Goal: Information Seeking & Learning: Learn about a topic

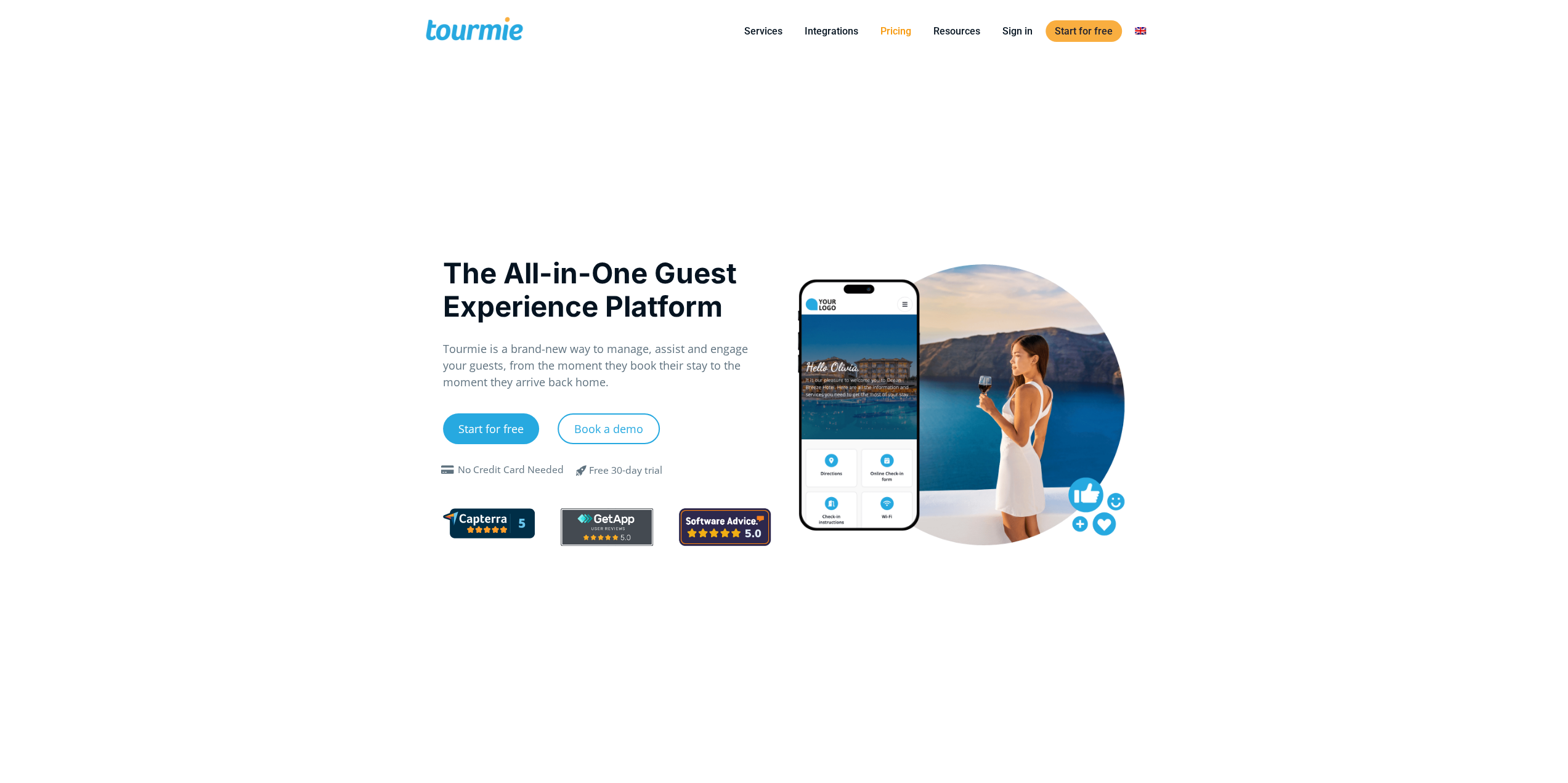
click at [912, 35] on link "Pricing" at bounding box center [896, 31] width 49 height 15
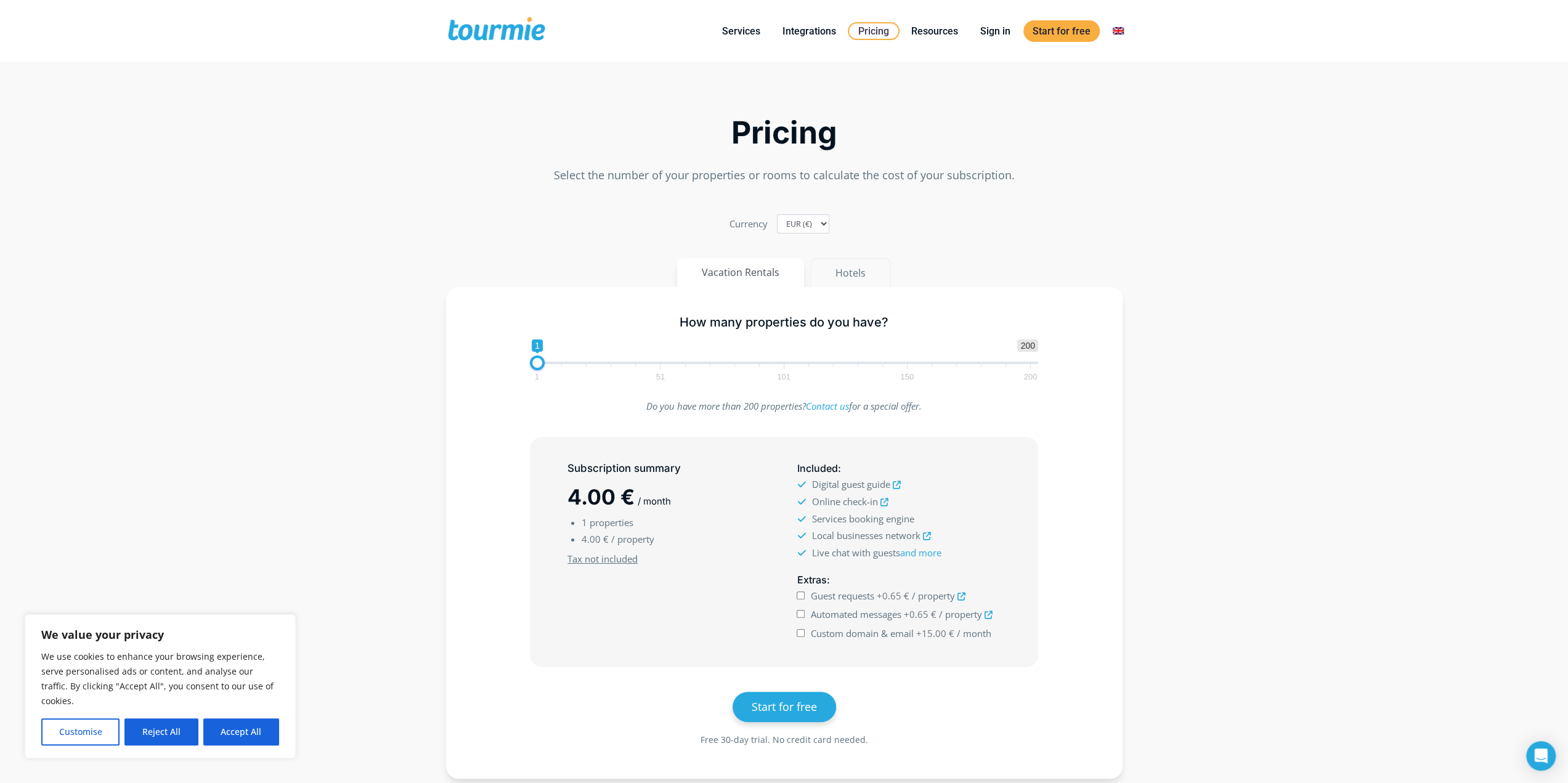
click at [854, 272] on button "Hotels" at bounding box center [850, 272] width 80 height 30
click at [783, 274] on button "Vacation Rentals" at bounding box center [741, 272] width 128 height 30
drag, startPoint x: 542, startPoint y: 365, endPoint x: 909, endPoint y: 384, distance: 367.5
click at [909, 384] on div "How many properties do you have? 1 200 0 0 148 1 51 101 150 200 149" at bounding box center [784, 345] width 534 height 80
click at [966, 364] on span "1 51 101 150 200" at bounding box center [783, 372] width 494 height 15
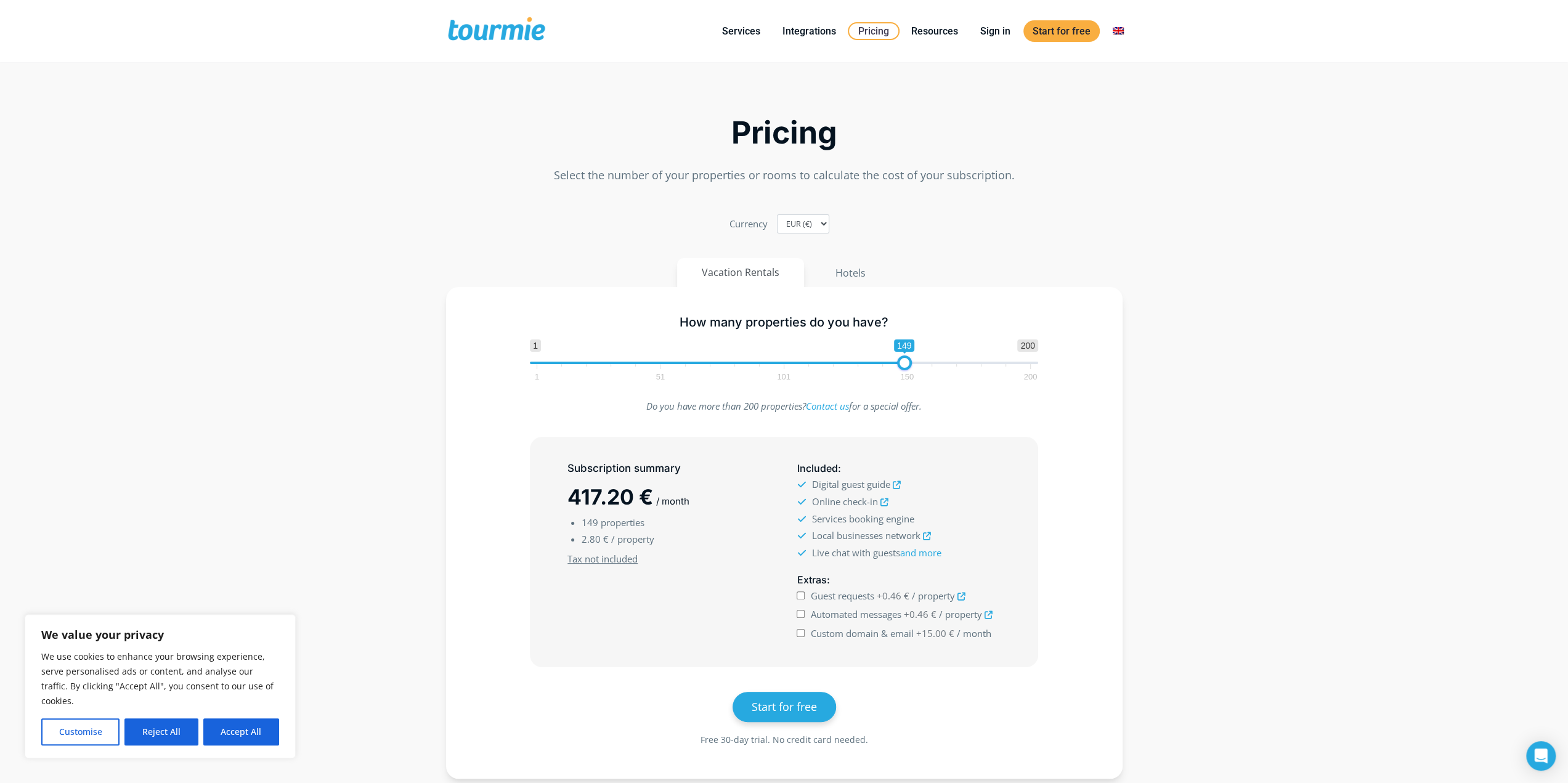
click at [978, 362] on span "1 200 0 0 149 1 51 101 150 200" at bounding box center [784, 359] width 508 height 40
click at [997, 360] on span "1 200 0 0 179 1 51 101 150 200" at bounding box center [784, 359] width 508 height 40
drag, startPoint x: 1006, startPoint y: 359, endPoint x: 1067, endPoint y: 359, distance: 61.0
click at [1069, 359] on div "How many properties do you have? 1 200 0 0 179 1 51 101 150 200 179" at bounding box center [784, 345] width 641 height 80
drag, startPoint x: 976, startPoint y: 365, endPoint x: 1093, endPoint y: 364, distance: 117.0
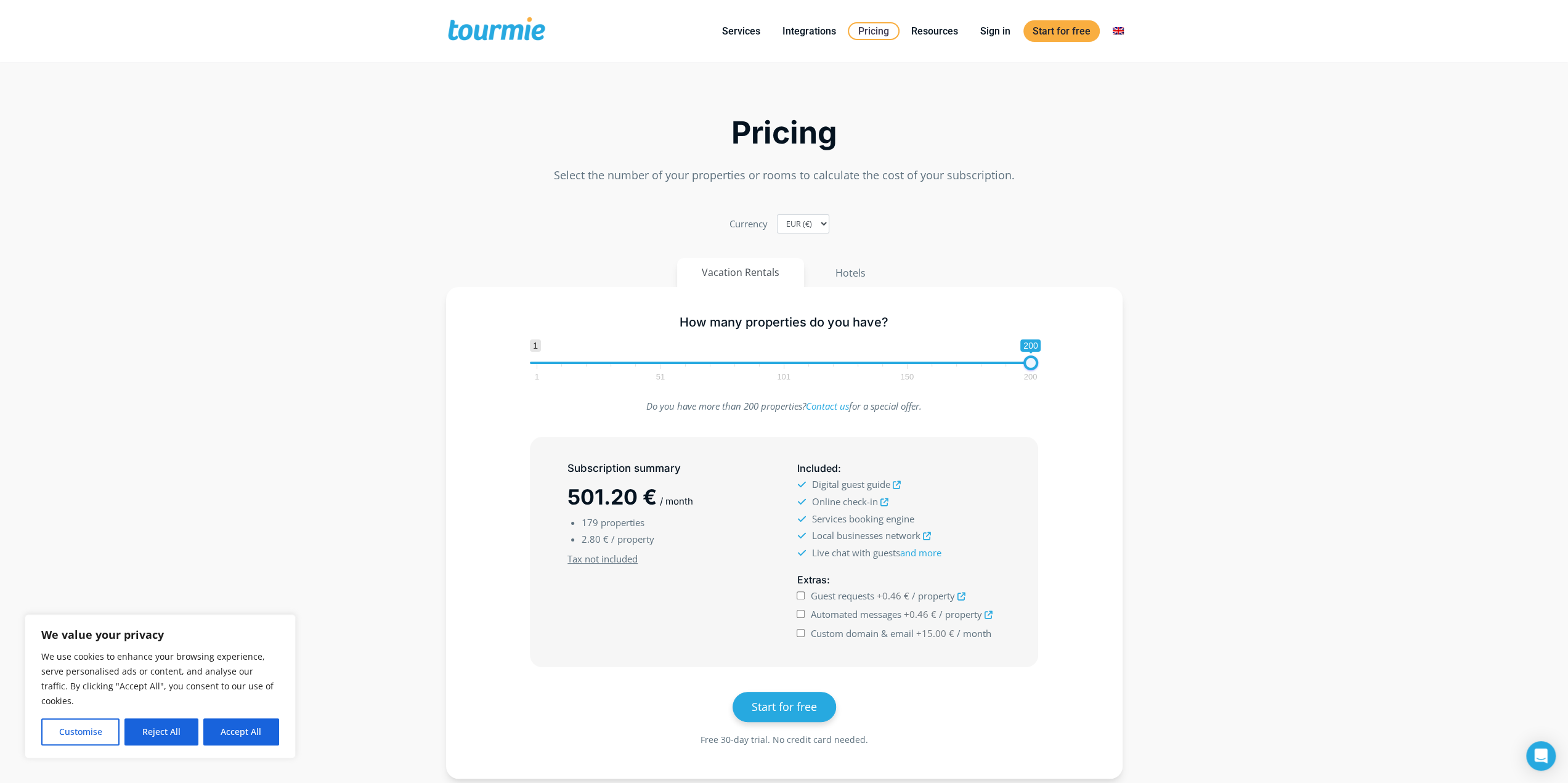
click at [1093, 364] on div "How many properties do you have? 1 200 0 0 200 1 51 101 150 200 200" at bounding box center [784, 345] width 641 height 80
click at [822, 364] on span at bounding box center [780, 363] width 501 height 3
click at [789, 364] on span at bounding box center [676, 363] width 293 height 3
click at [766, 364] on span at bounding box center [660, 363] width 260 height 3
type input "93"
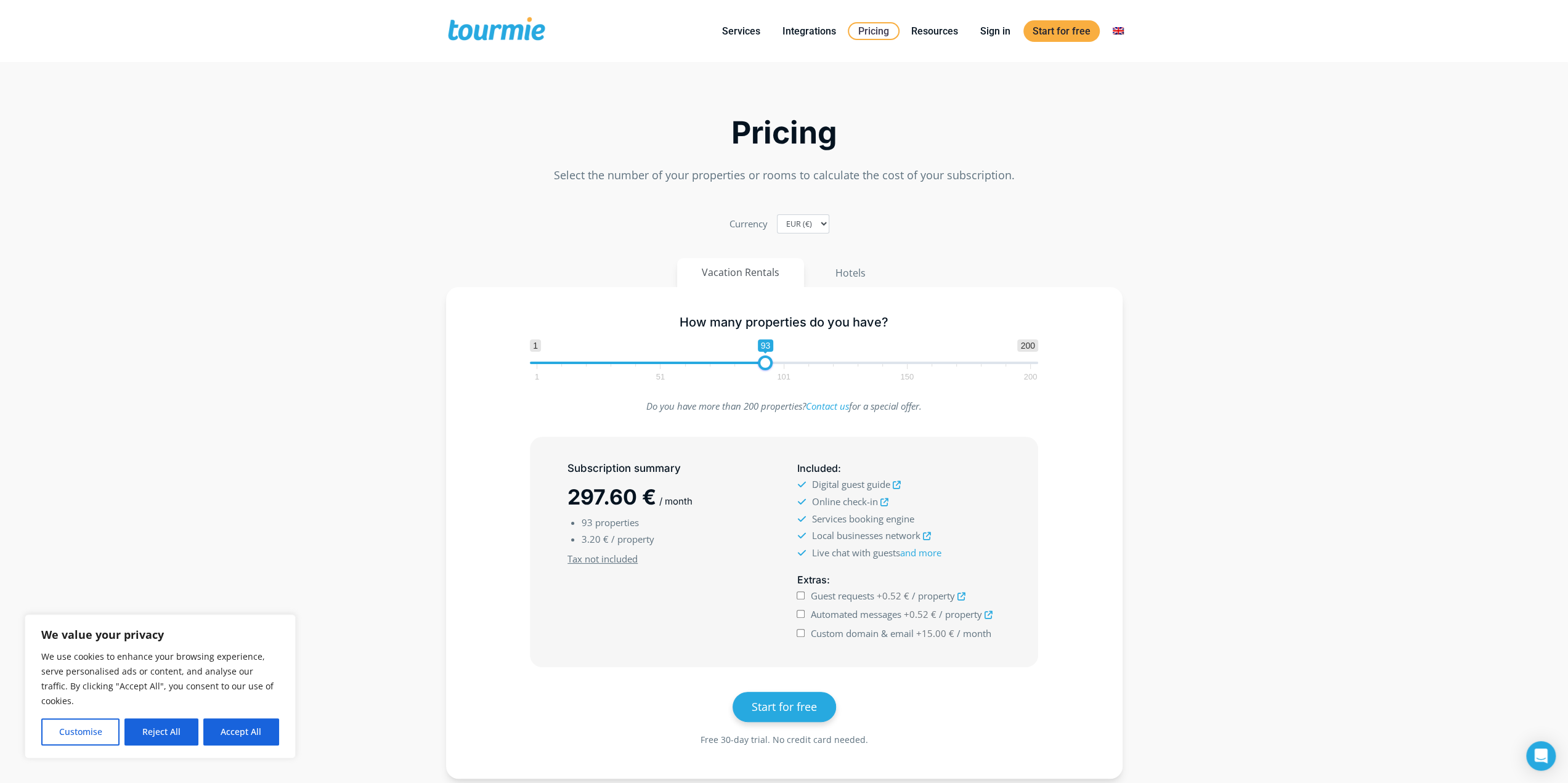
click at [785, 364] on span "1 51 101 150 200" at bounding box center [783, 372] width 494 height 15
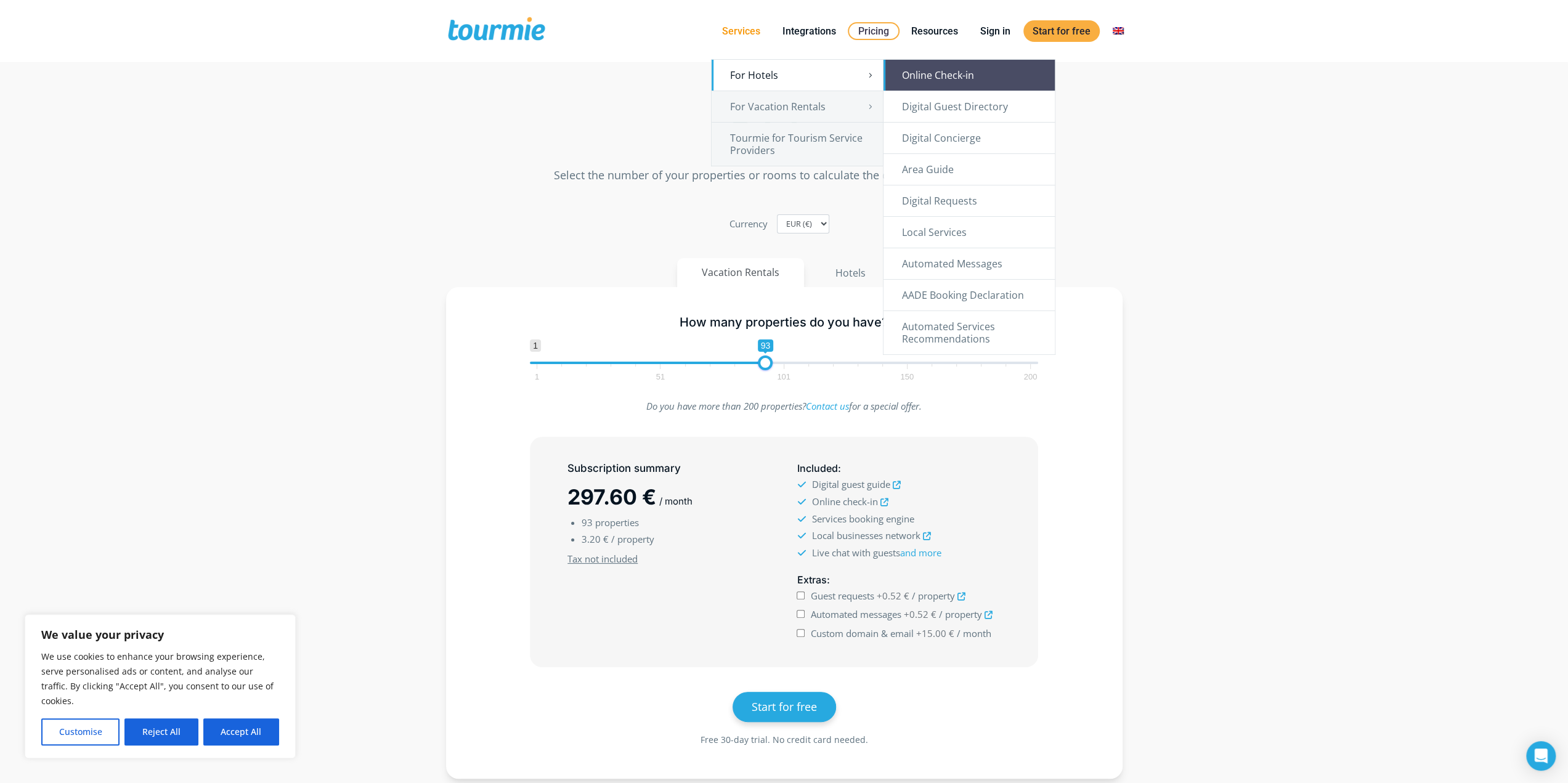
click at [954, 72] on link "Online Check-in" at bounding box center [969, 75] width 171 height 31
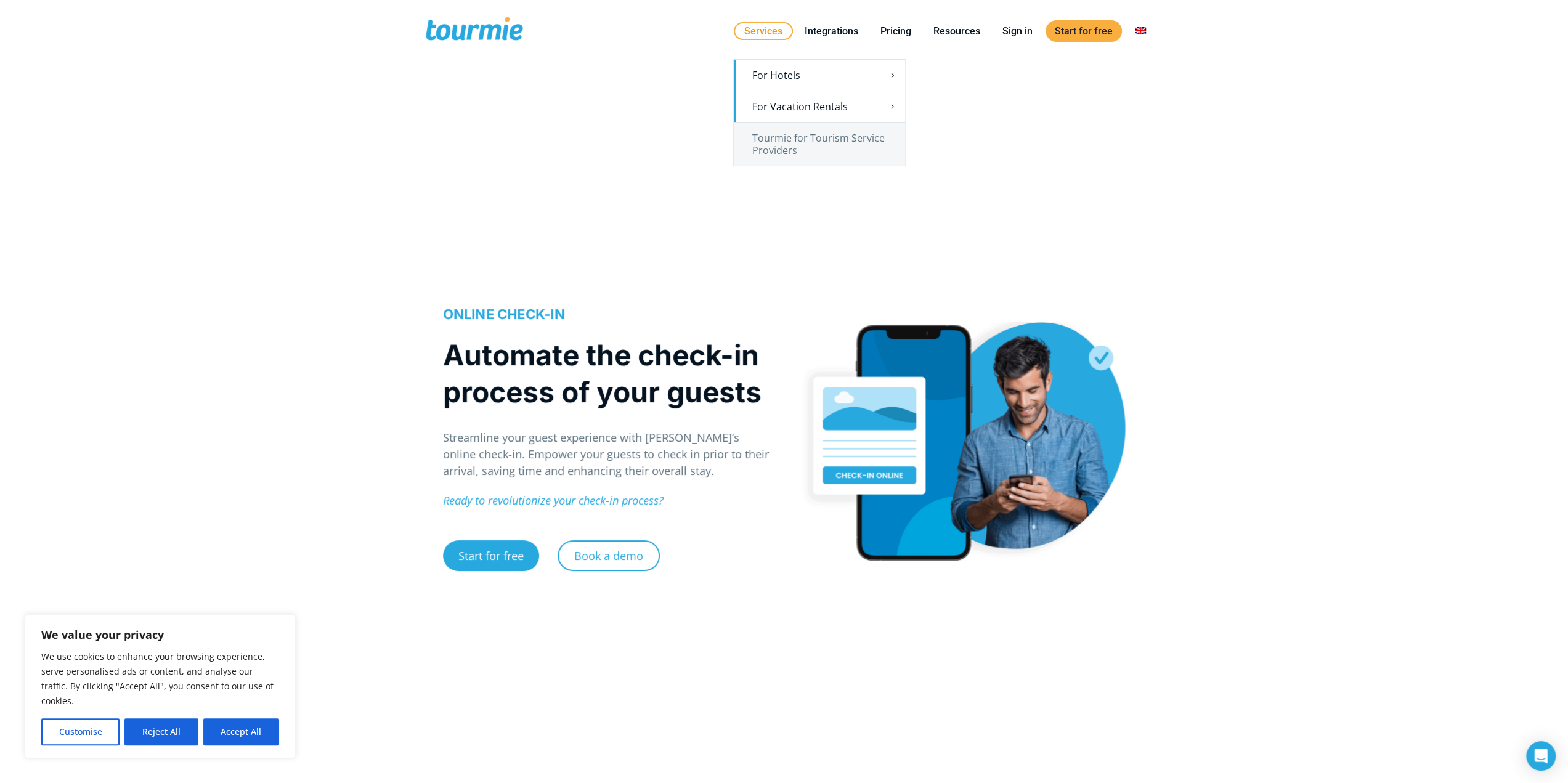
click at [752, 36] on link "Services" at bounding box center [763, 31] width 59 height 18
click at [886, 39] on li "Pricing" at bounding box center [896, 31] width 53 height 56
click at [887, 34] on link "Pricing" at bounding box center [896, 31] width 49 height 15
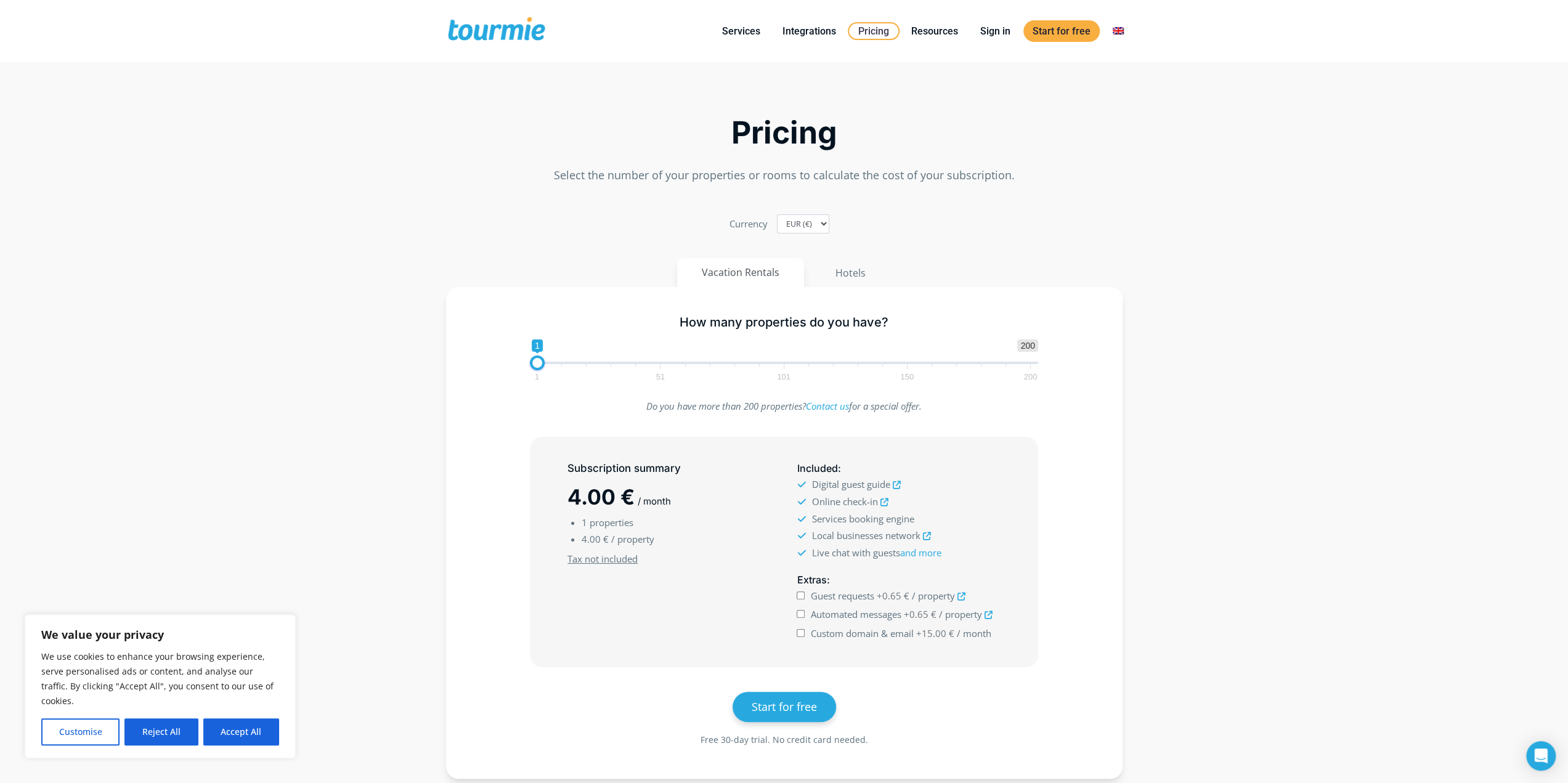
drag, startPoint x: 953, startPoint y: 405, endPoint x: 593, endPoint y: 417, distance: 360.2
click at [593, 417] on div "Do you have more than 200 properties? Contact us for a special offer." at bounding box center [784, 411] width 534 height 27
copy p "Do you have more than 200 properties? Contact us for a special offer."
type input "74"
drag, startPoint x: 544, startPoint y: 364, endPoint x: 724, endPoint y: 366, distance: 180.0
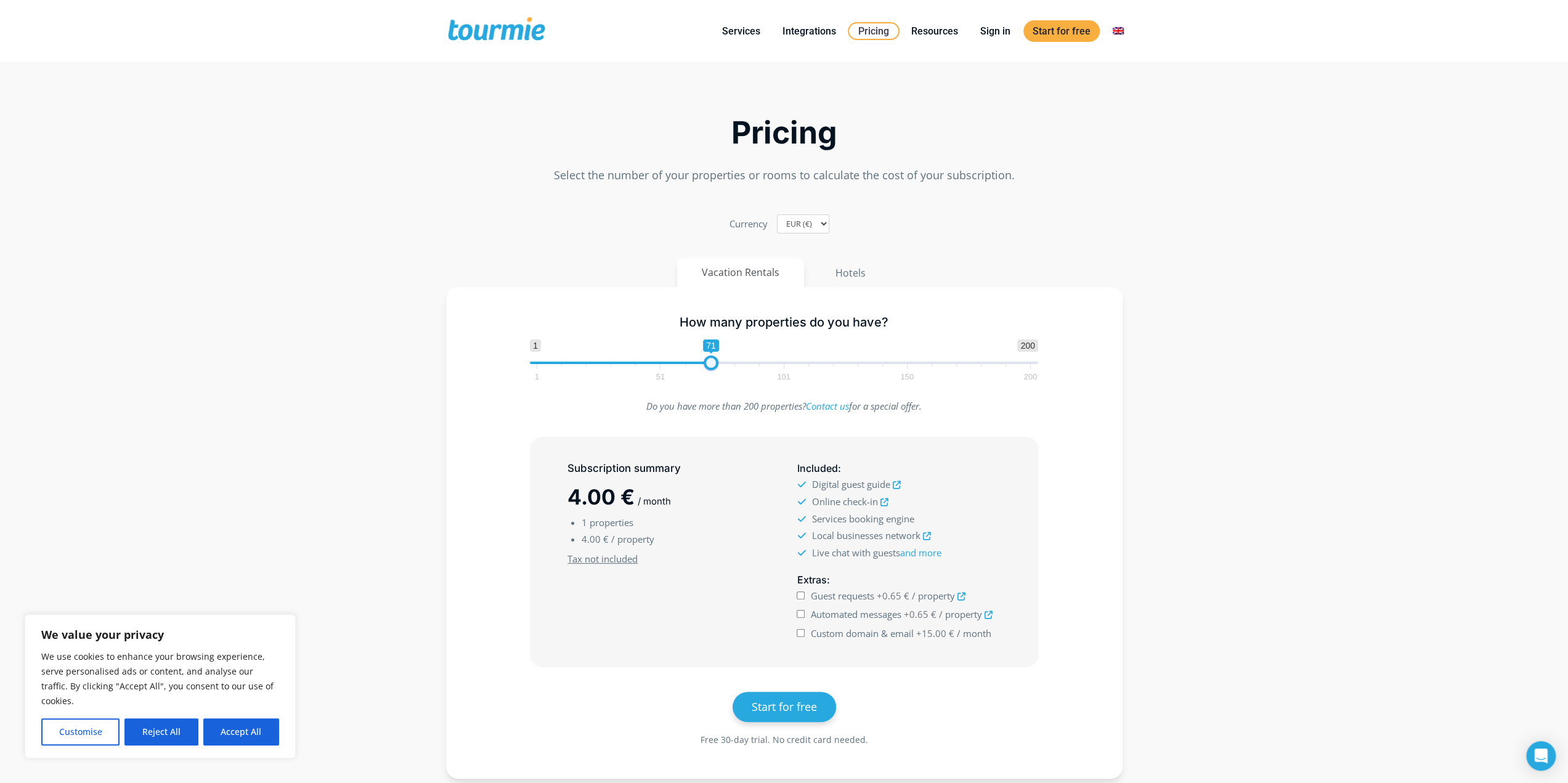
click at [719, 366] on span at bounding box center [710, 362] width 15 height 15
